Goal: Find specific page/section: Find specific page/section

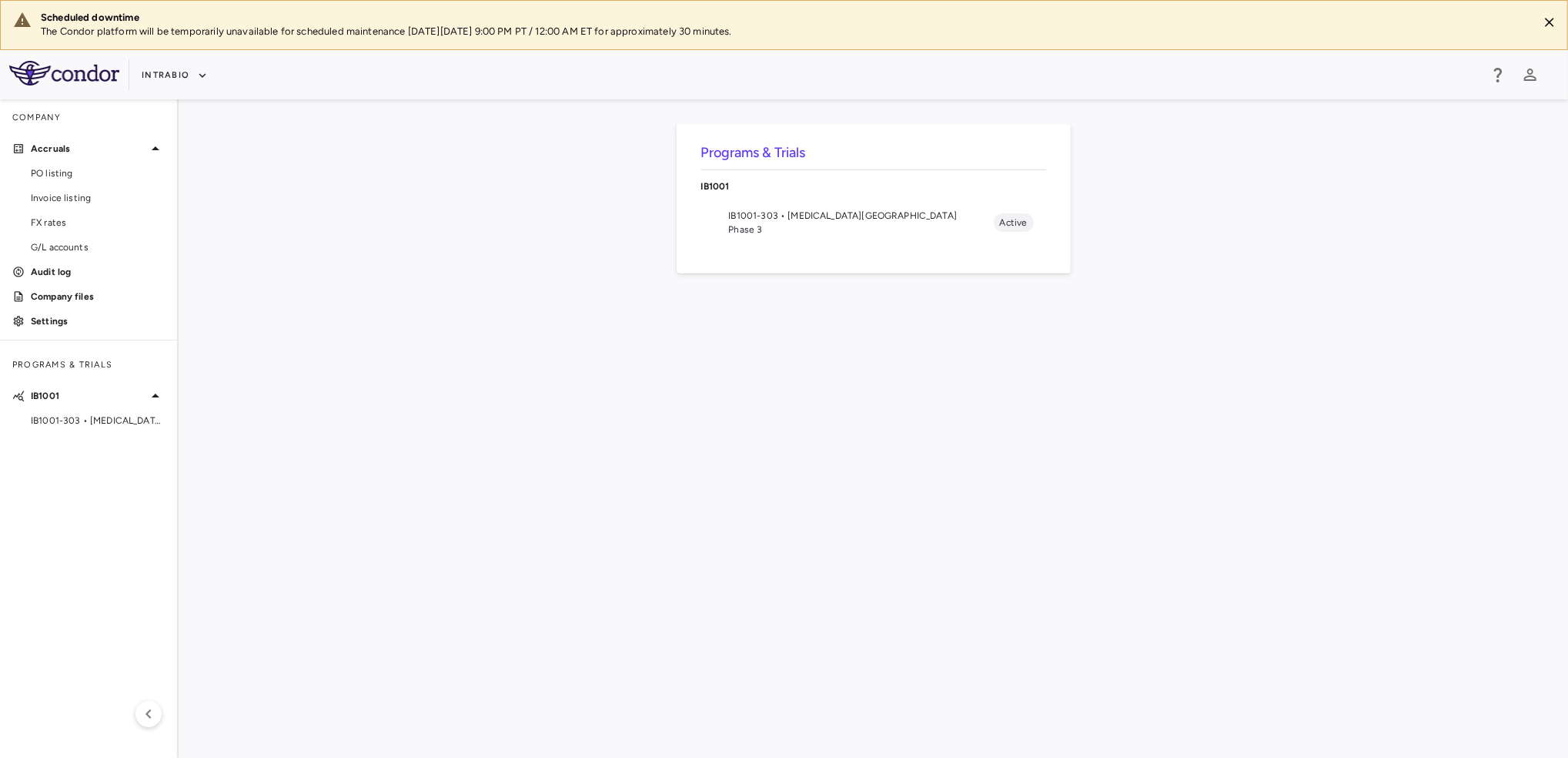
click at [742, 219] on span "IB1001-303 • [MEDICAL_DATA][GEOGRAPHIC_DATA]" at bounding box center [861, 215] width 265 height 14
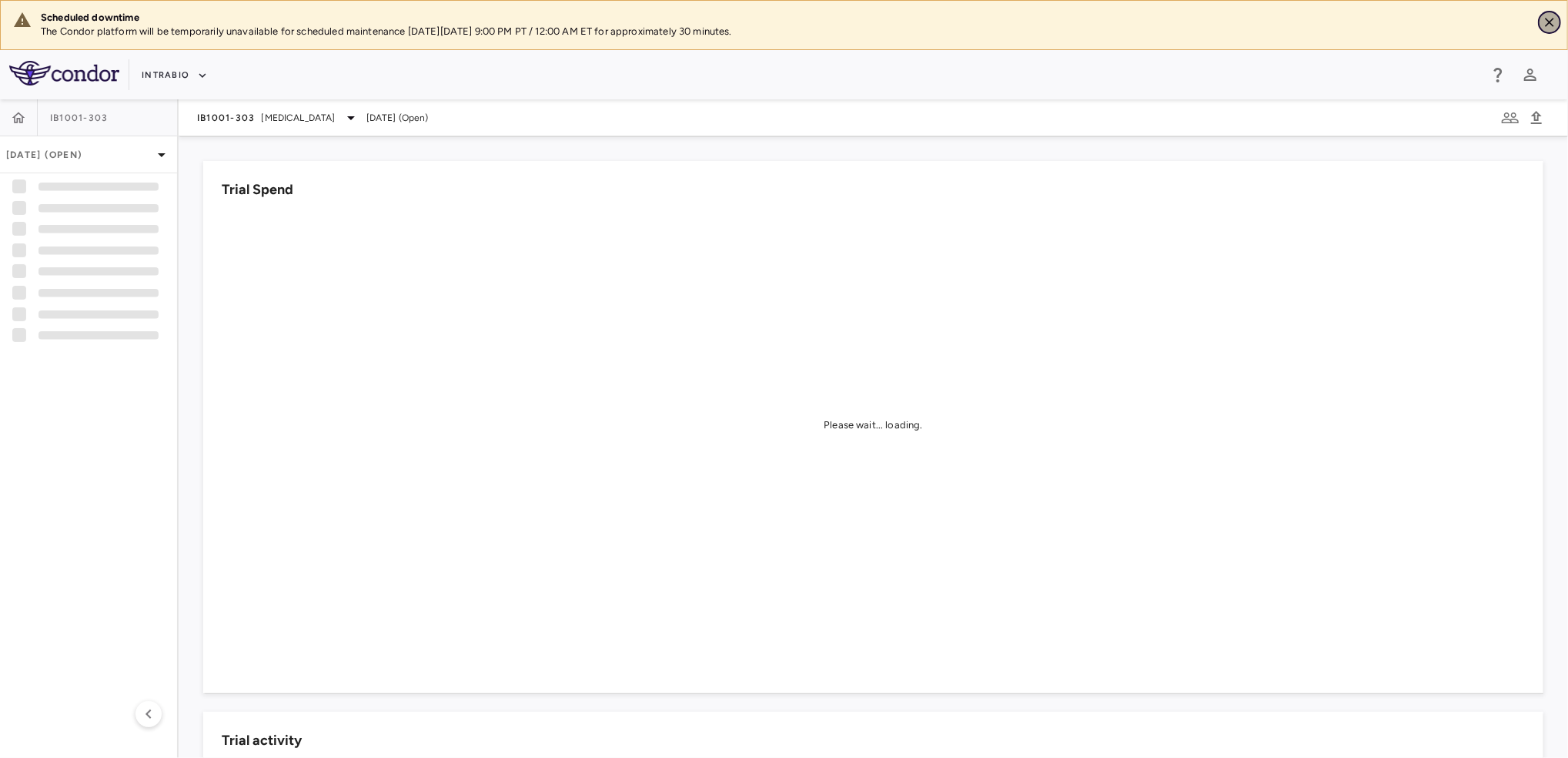
click at [1550, 22] on icon "Close" at bounding box center [1550, 22] width 9 height 9
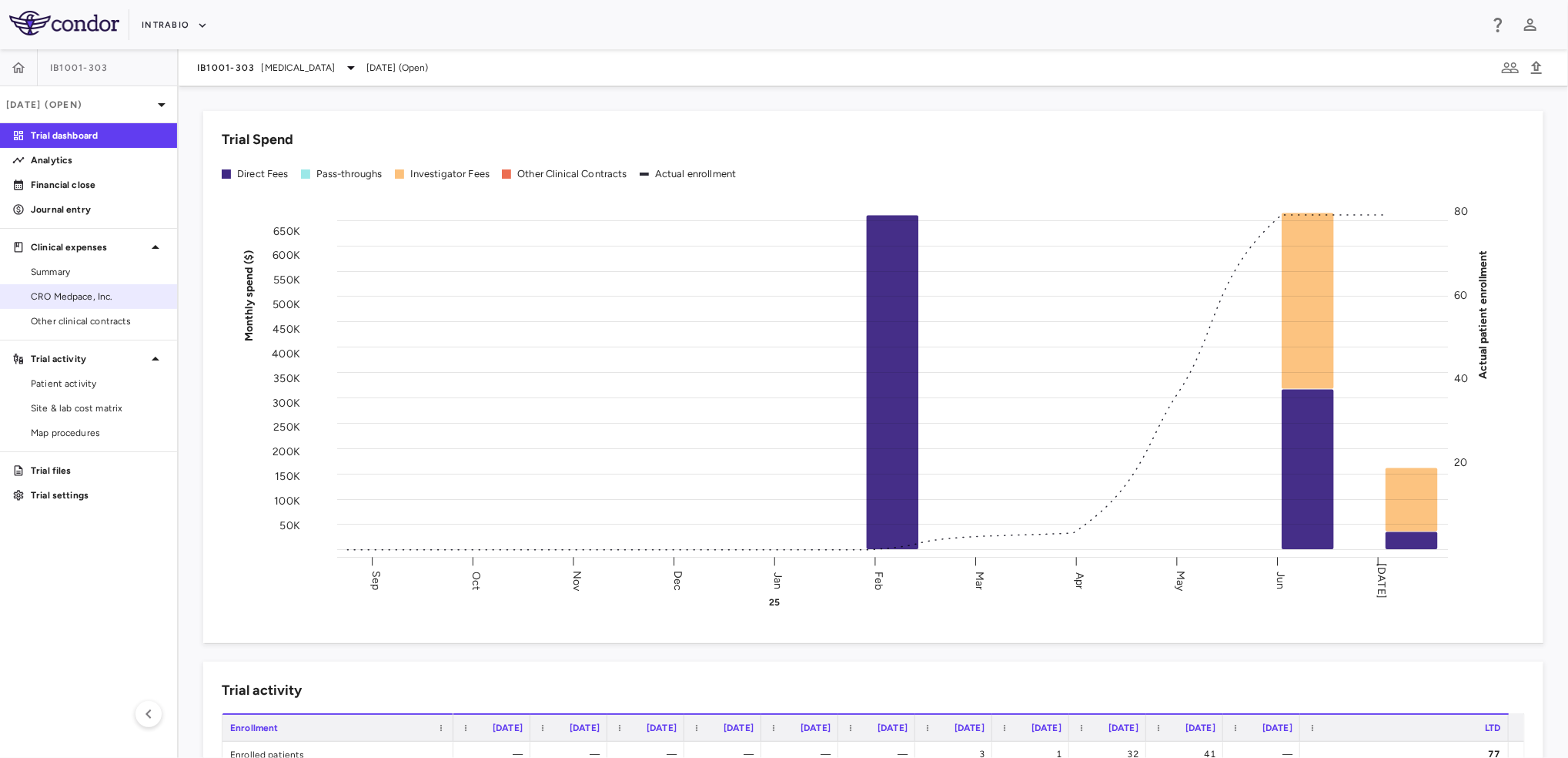
click at [117, 303] on span "CRO Medpace, Inc." at bounding box center [97, 296] width 134 height 14
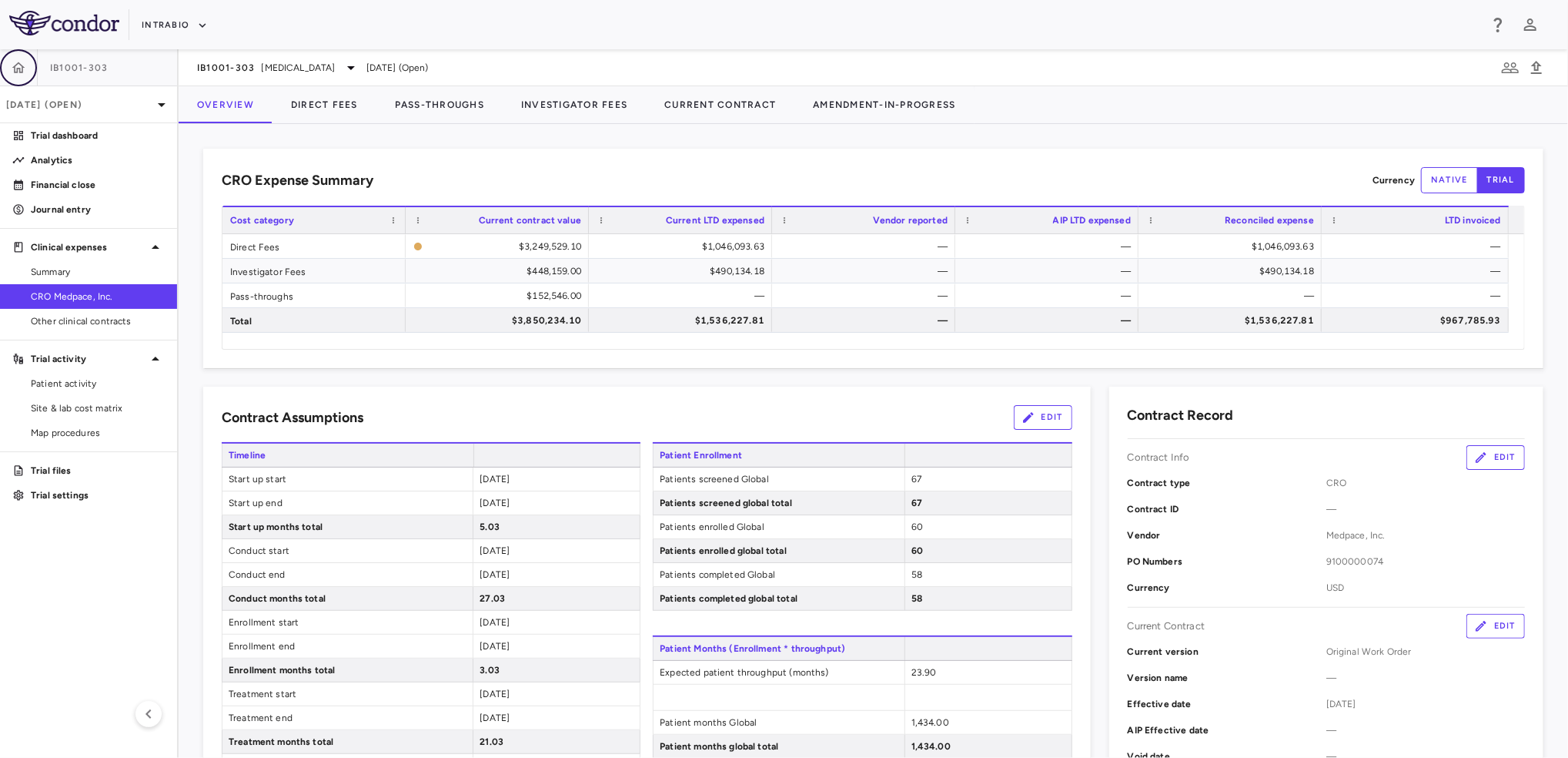
click at [28, 66] on button "button" at bounding box center [18, 67] width 37 height 37
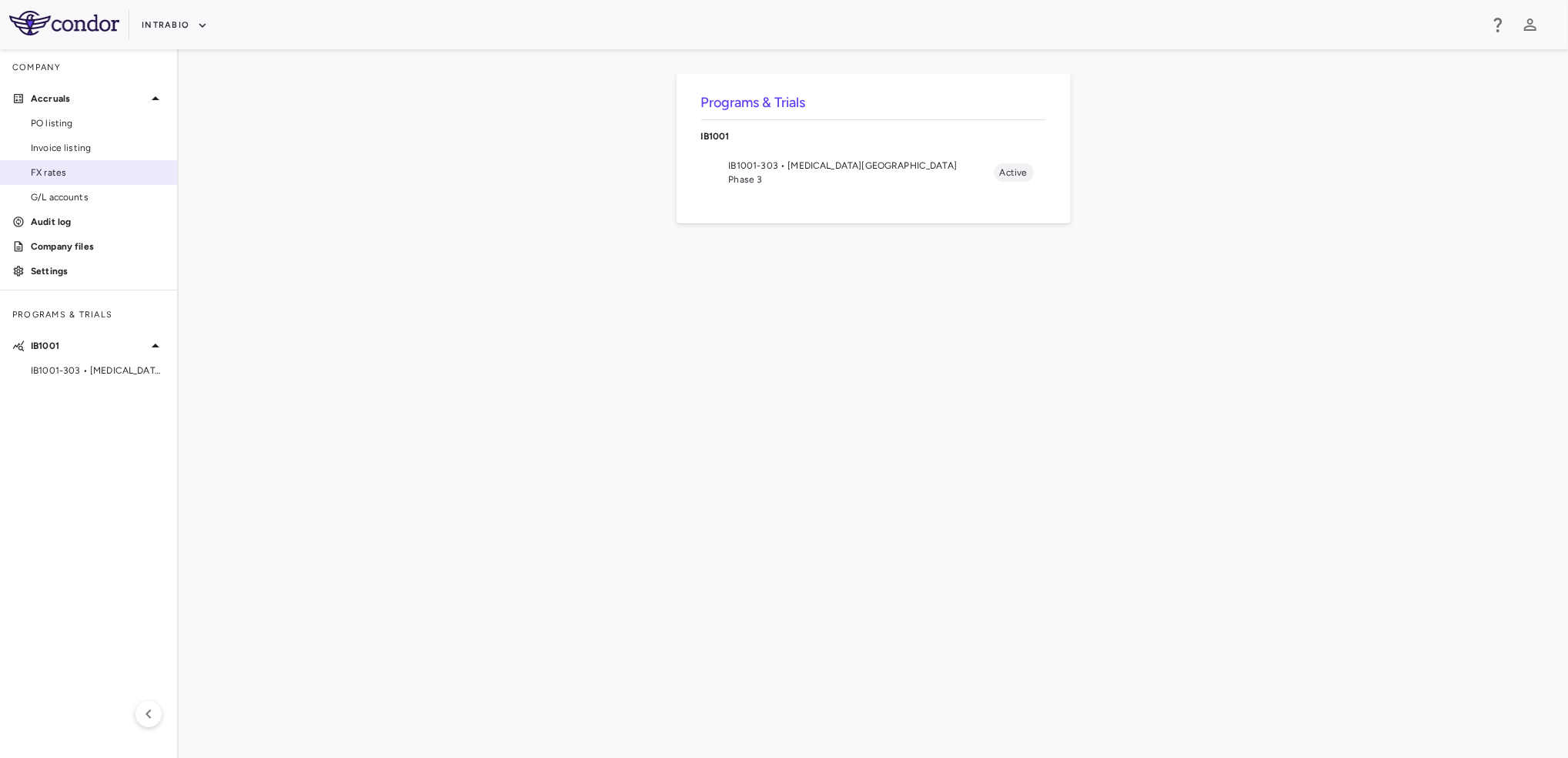
click at [48, 172] on span "FX rates" at bounding box center [97, 172] width 134 height 14
